Goal: Task Accomplishment & Management: Manage account settings

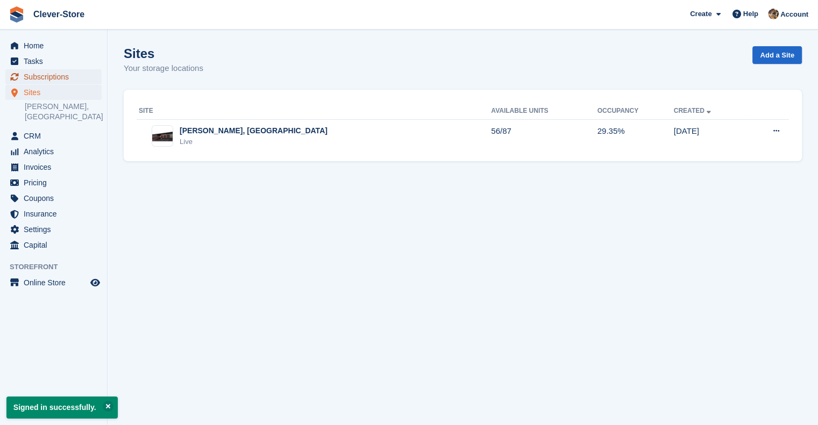
click at [45, 79] on span "Subscriptions" at bounding box center [56, 76] width 65 height 15
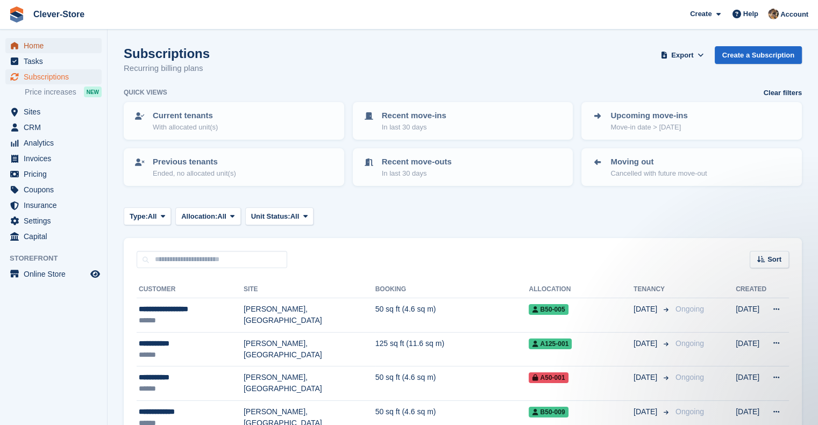
click at [41, 50] on span "Home" at bounding box center [56, 45] width 65 height 15
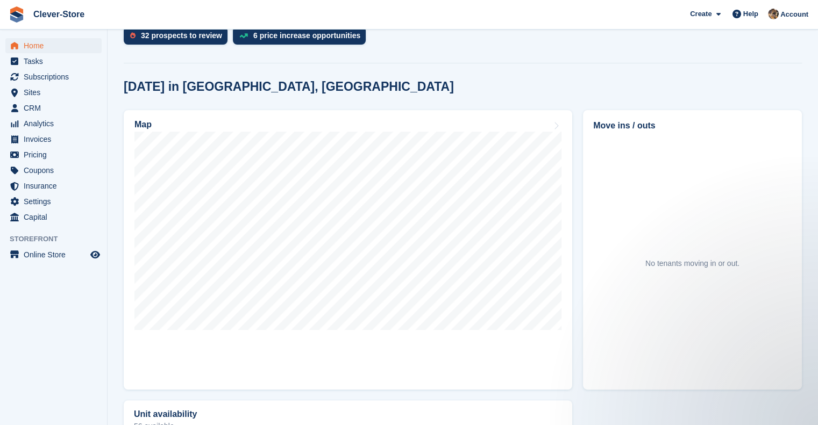
scroll to position [243, 0]
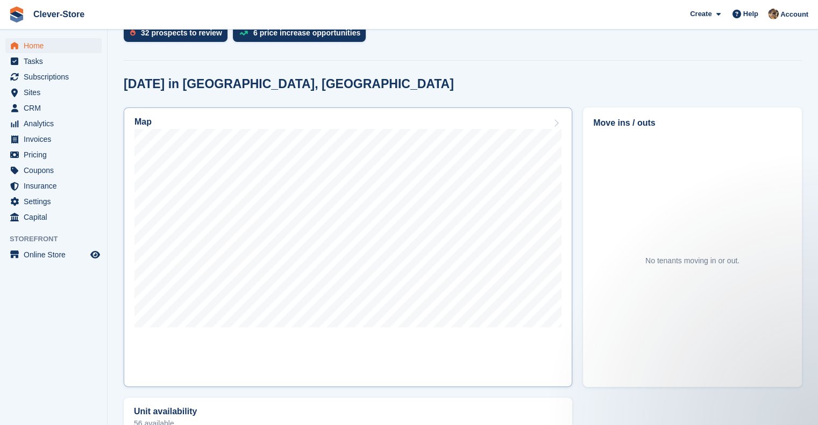
click at [142, 124] on h2 "Map" at bounding box center [142, 122] width 17 height 10
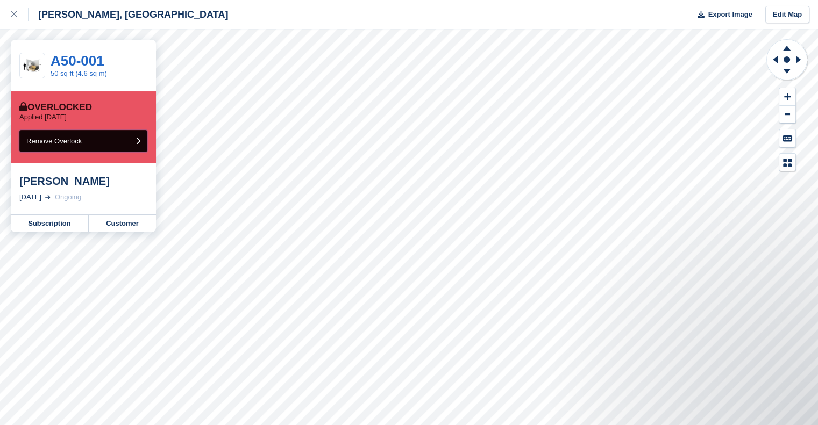
click at [137, 143] on icon "submit" at bounding box center [138, 141] width 4 height 7
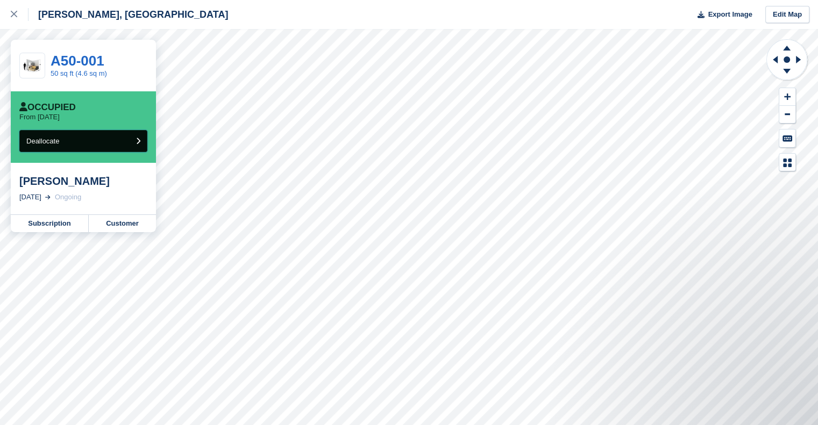
click at [139, 142] on icon "submit" at bounding box center [138, 141] width 4 height 7
click at [139, 143] on icon "submit" at bounding box center [138, 141] width 4 height 7
click at [33, 222] on link "Subscription" at bounding box center [50, 223] width 78 height 17
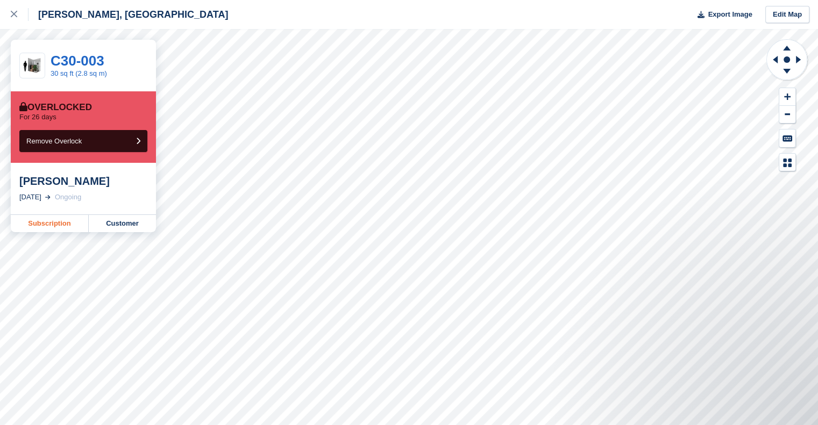
click at [55, 222] on link "Subscription" at bounding box center [50, 223] width 78 height 17
click at [130, 226] on link "Customer" at bounding box center [122, 223] width 67 height 17
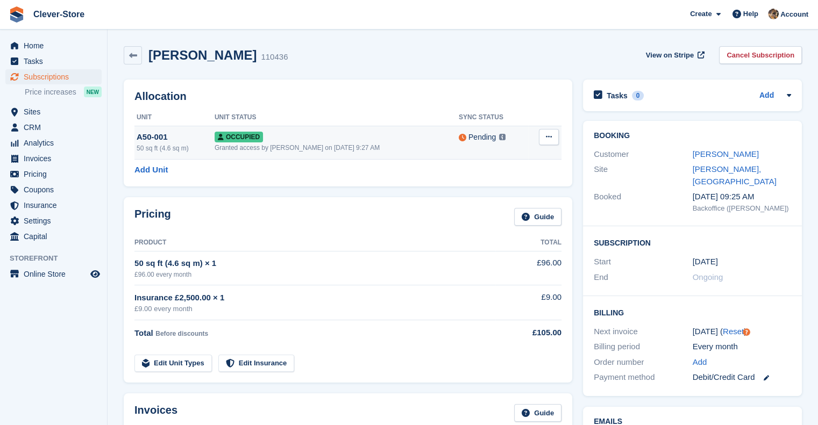
click at [553, 137] on button at bounding box center [549, 137] width 20 height 16
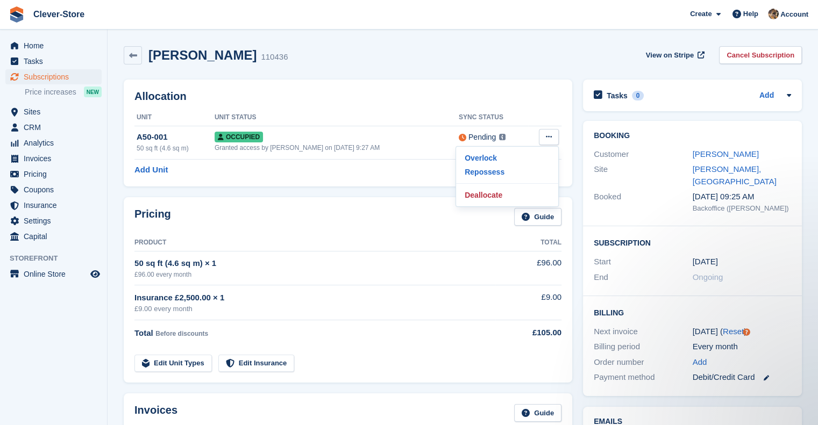
click at [393, 253] on td "50 sq ft (4.6 sq m) × 1 £96.00 every month" at bounding box center [314, 268] width 361 height 34
click at [756, 53] on link "Cancel Subscription" at bounding box center [760, 55] width 83 height 18
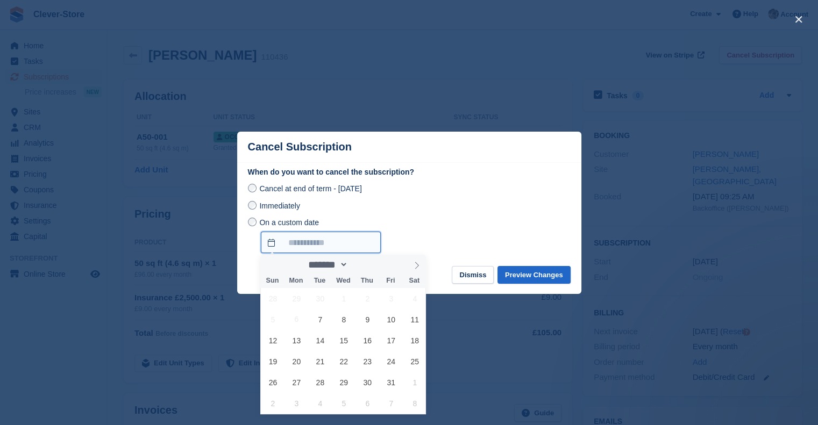
click at [297, 241] on input "On a custom date" at bounding box center [321, 243] width 120 height 22
click at [346, 323] on span "8" at bounding box center [343, 319] width 21 height 21
type input "**********"
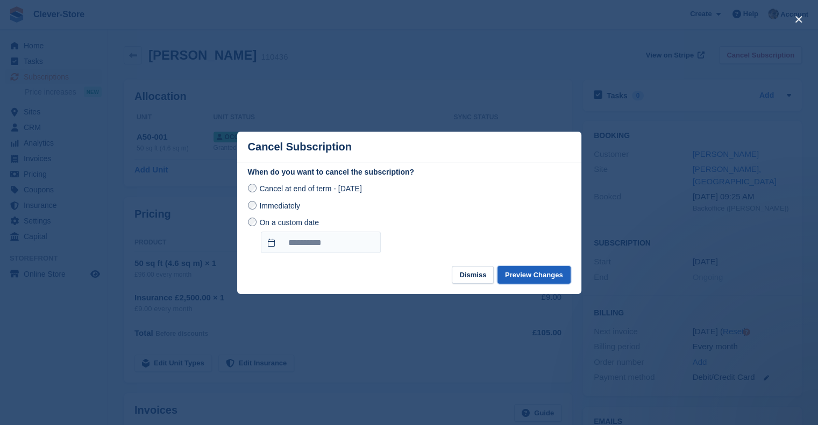
click at [529, 280] on button "Preview Changes" at bounding box center [533, 275] width 73 height 18
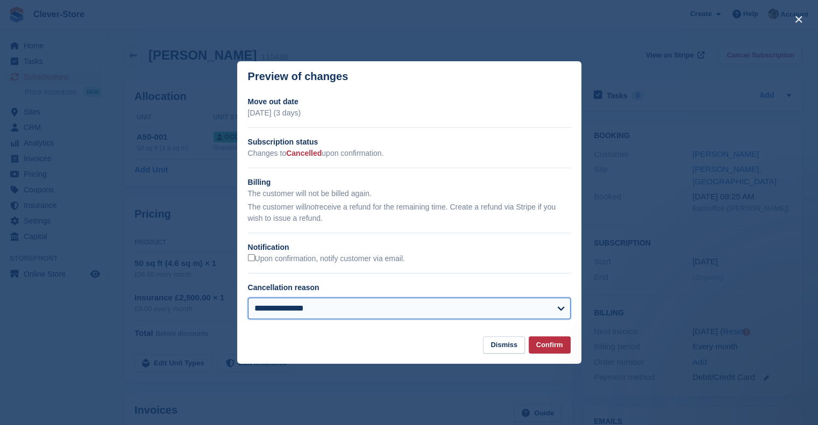
click at [329, 307] on select "**********" at bounding box center [409, 309] width 323 height 22
select select "**********"
click at [248, 298] on select "**********" at bounding box center [409, 309] width 323 height 22
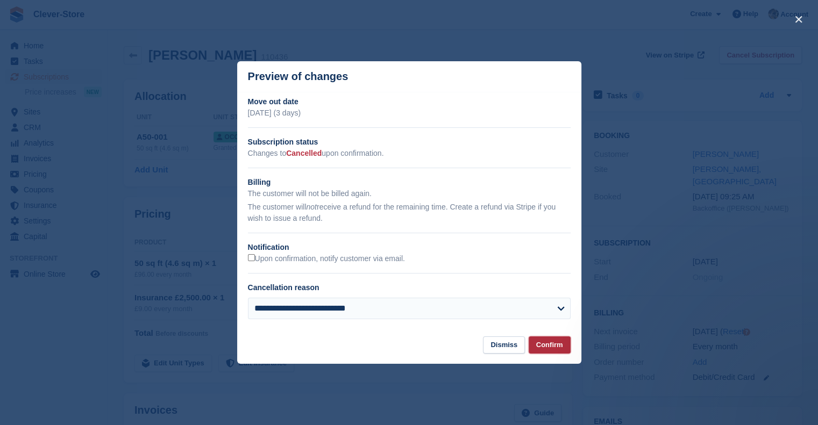
click at [546, 345] on button "Confirm" at bounding box center [550, 346] width 42 height 18
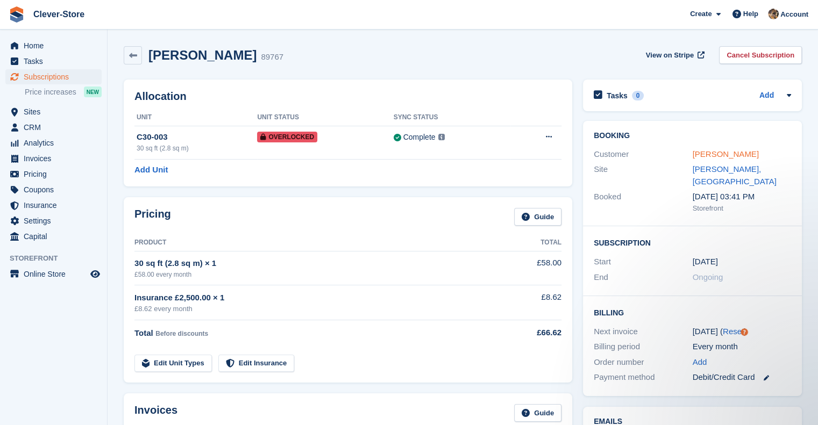
click at [726, 153] on link "[PERSON_NAME]" at bounding box center [726, 153] width 66 height 9
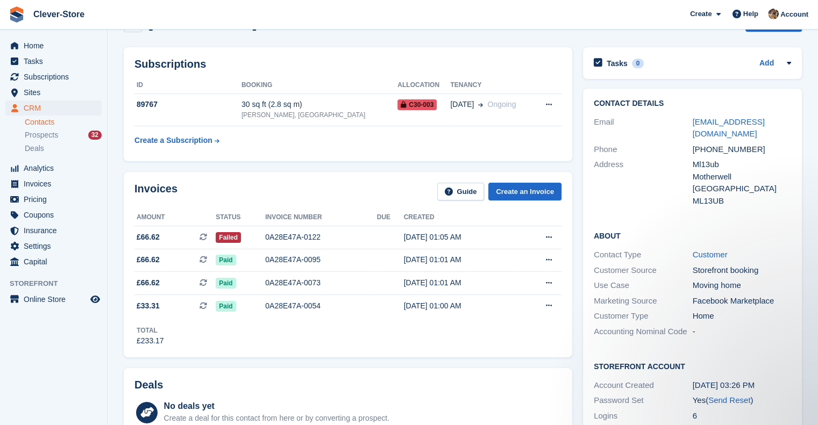
scroll to position [53, 0]
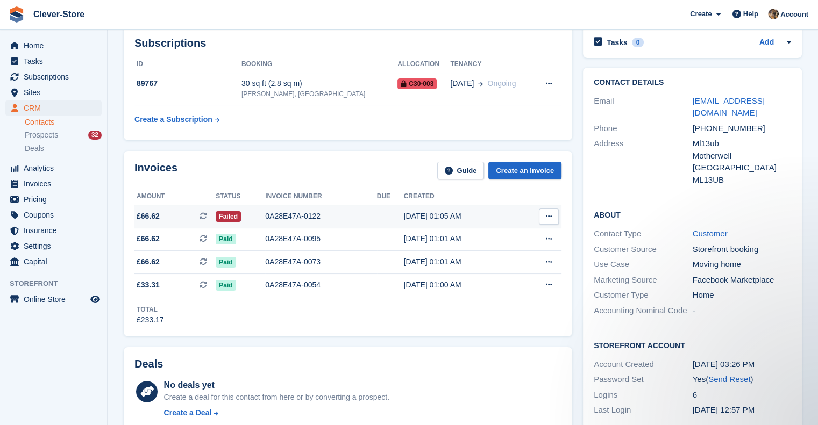
click at [552, 217] on button at bounding box center [549, 217] width 20 height 16
click at [203, 217] on icon at bounding box center [204, 216] width 8 height 8
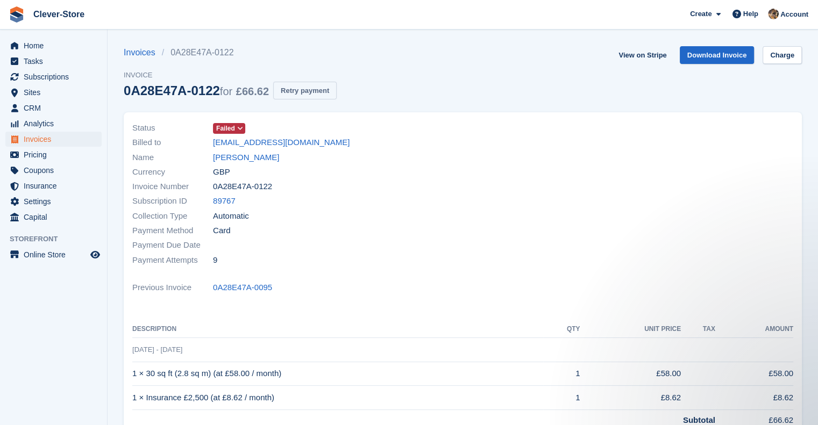
click at [305, 94] on button "Retry payment" at bounding box center [304, 91] width 63 height 18
click at [482, 233] on div at bounding box center [631, 195] width 337 height 160
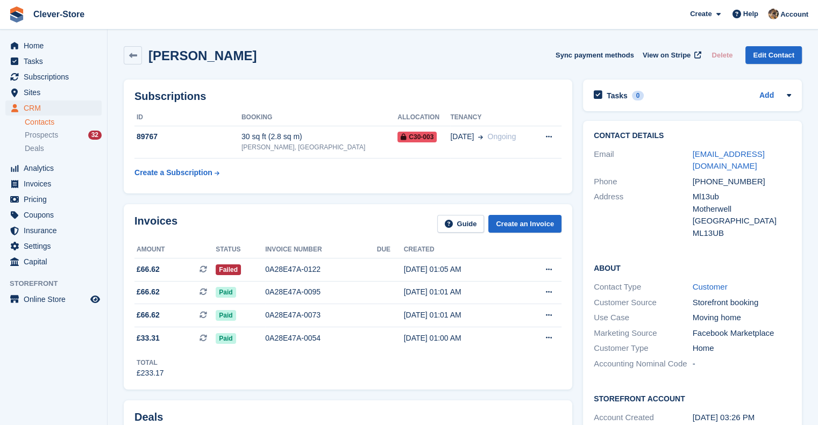
click at [738, 160] on div "[EMAIL_ADDRESS][DOMAIN_NAME]" at bounding box center [742, 160] width 99 height 24
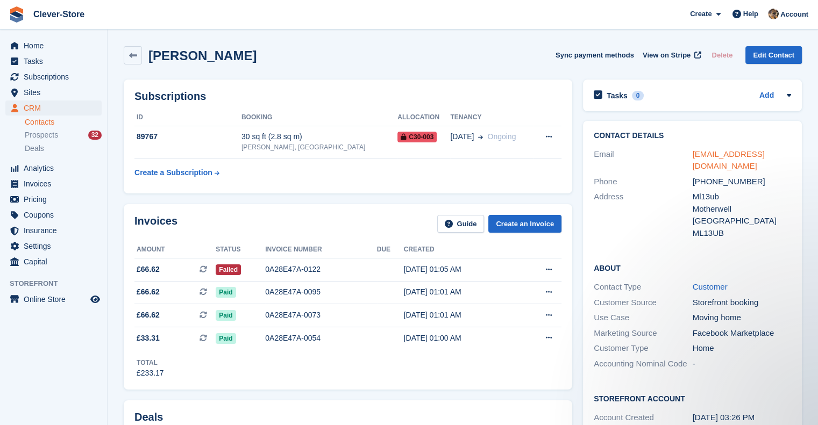
click at [738, 158] on link "[EMAIL_ADDRESS][DOMAIN_NAME]" at bounding box center [729, 160] width 72 height 22
